Goal: Transaction & Acquisition: Purchase product/service

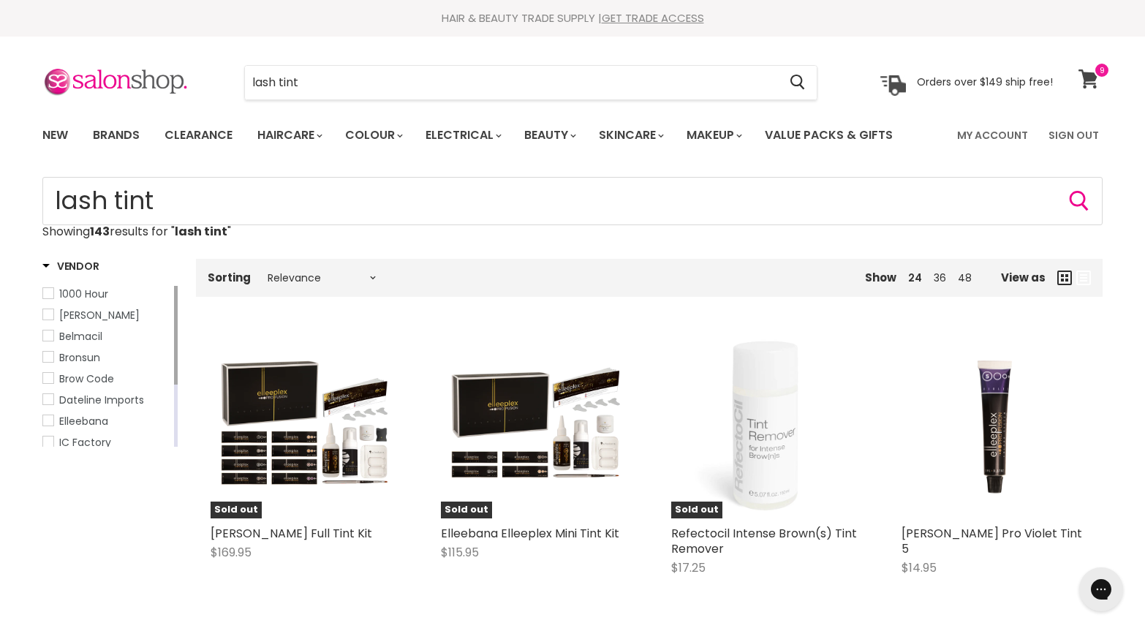
click at [1089, 72] on icon at bounding box center [1088, 78] width 20 height 19
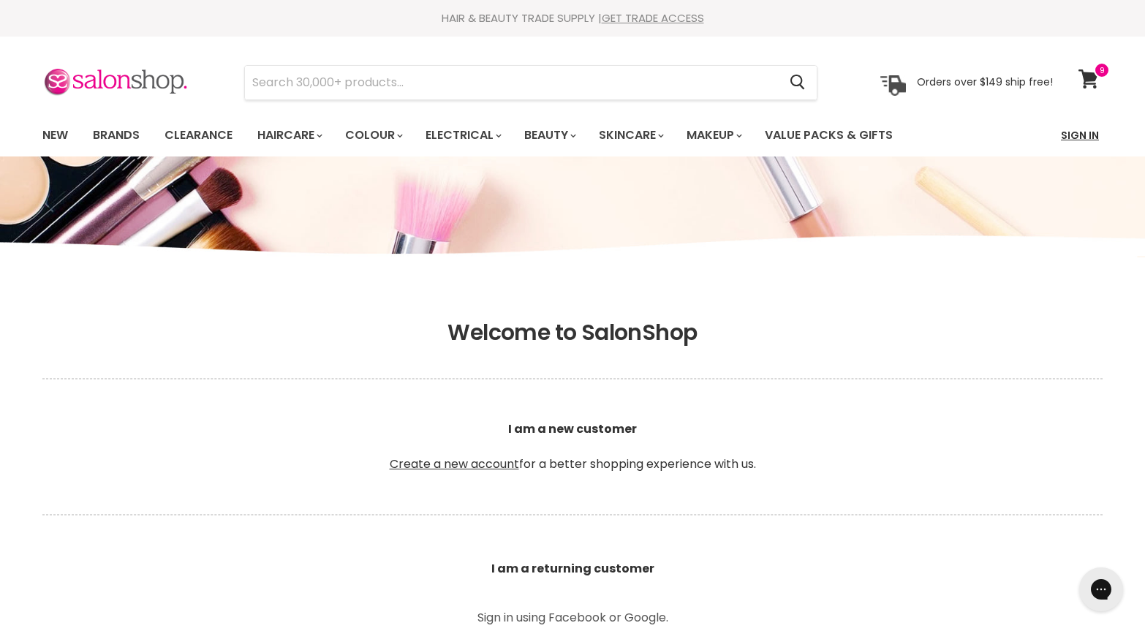
click at [1080, 127] on link "Sign In" at bounding box center [1080, 135] width 56 height 31
